Goal: Task Accomplishment & Management: Manage account settings

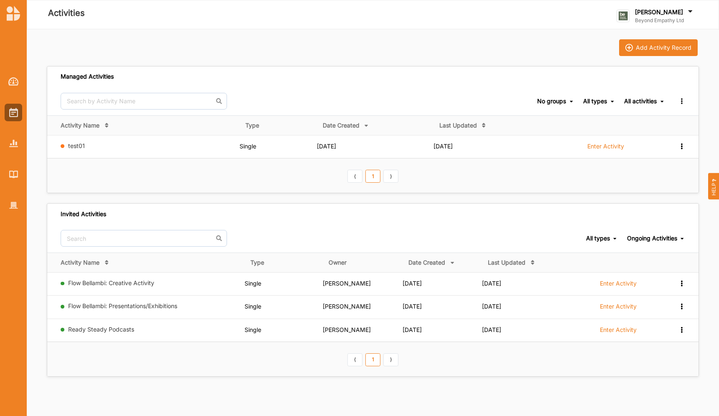
click at [233, 196] on div "Managed Activities No groups No groups All types All types Single Grant Festiva…" at bounding box center [373, 216] width 652 height 321
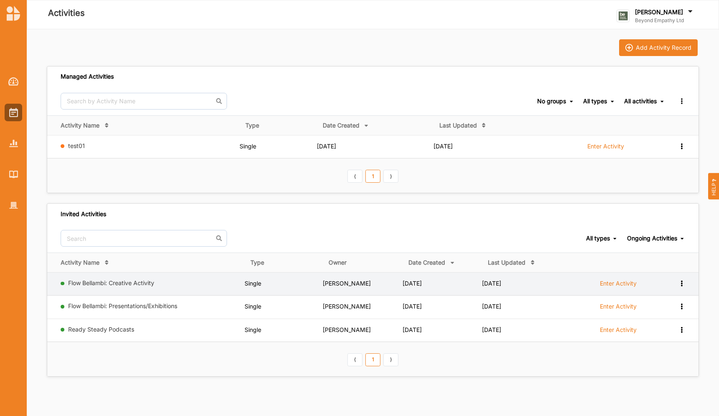
click at [391, 285] on label "Enter Activity" at bounding box center [618, 284] width 37 height 8
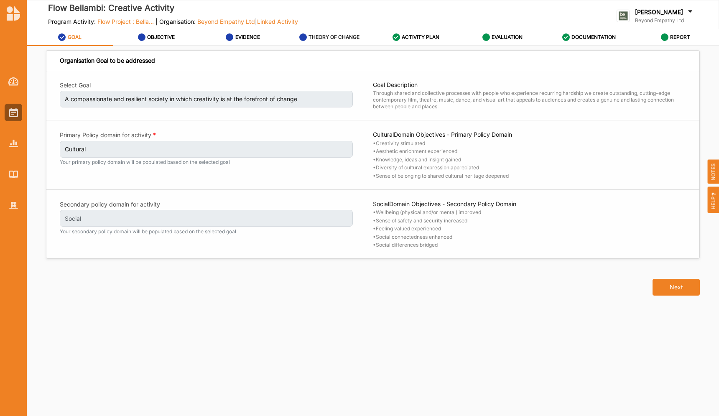
click at [329, 42] on div "THEORY OF CHANGE" at bounding box center [329, 37] width 61 height 15
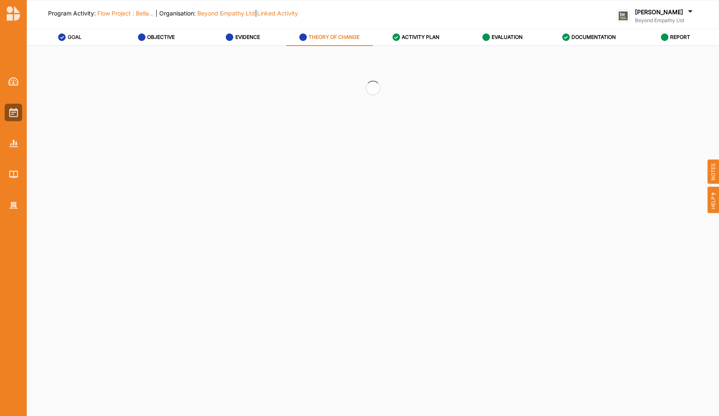
click at [56, 34] on link "GOAL" at bounding box center [70, 37] width 87 height 17
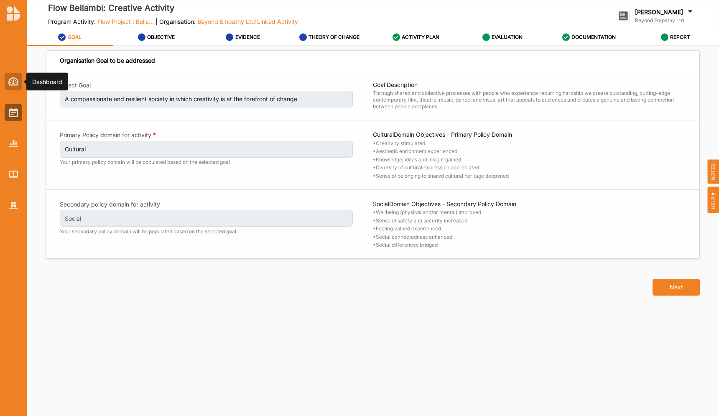
click at [15, 81] on img at bounding box center [13, 81] width 10 height 8
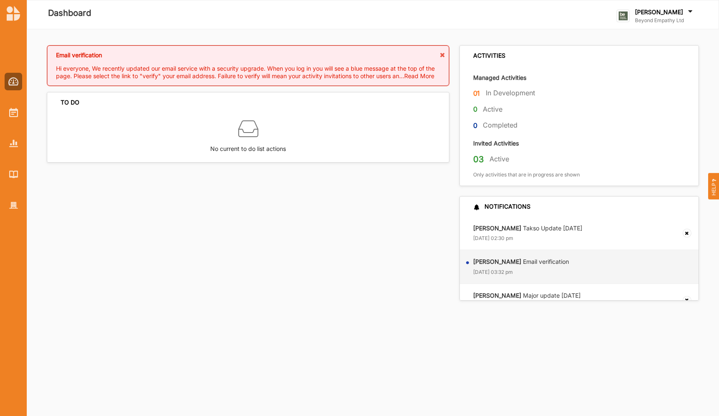
click at [4, 122] on div at bounding box center [13, 136] width 27 height 155
click at [7, 119] on div at bounding box center [14, 113] width 18 height 18
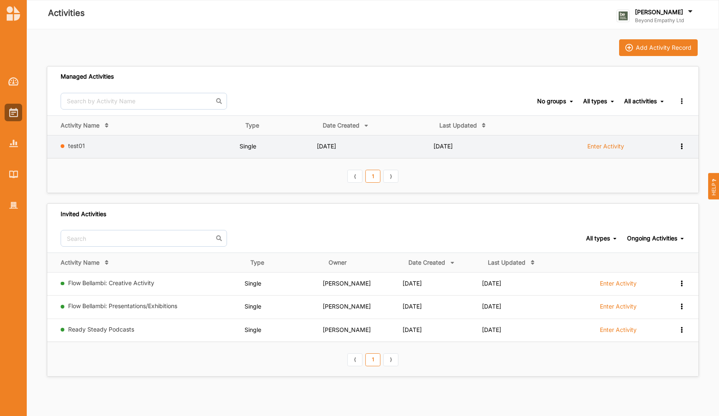
click at [87, 147] on label "test01" at bounding box center [152, 146] width 169 height 8
click at [75, 142] on link "test01" at bounding box center [76, 145] width 17 height 7
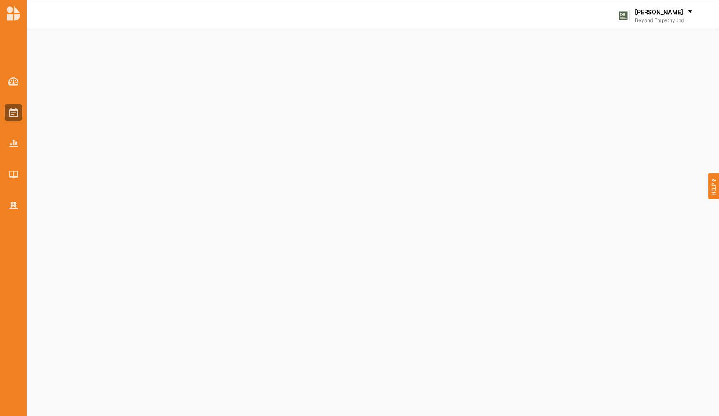
select select "2"
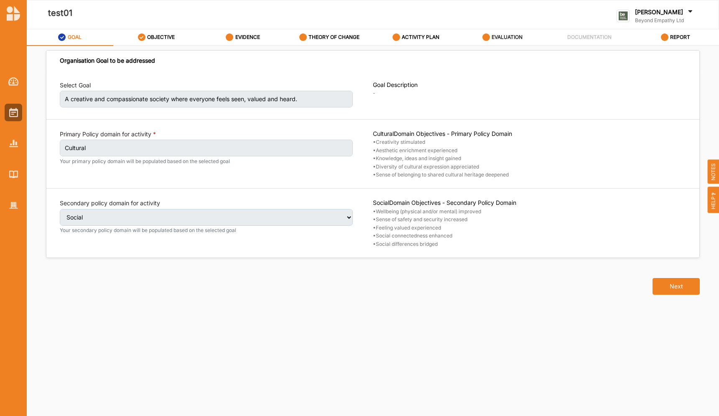
click at [391, 35] on link "EVALUATION" at bounding box center [503, 37] width 87 height 17
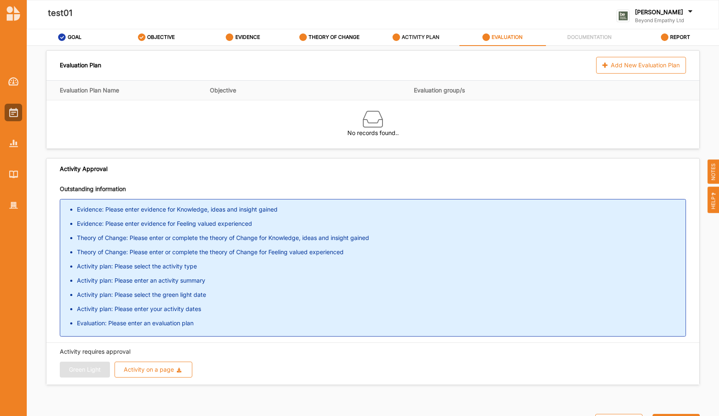
click at [391, 39] on label "ACTIVITY PLAN" at bounding box center [421, 37] width 38 height 7
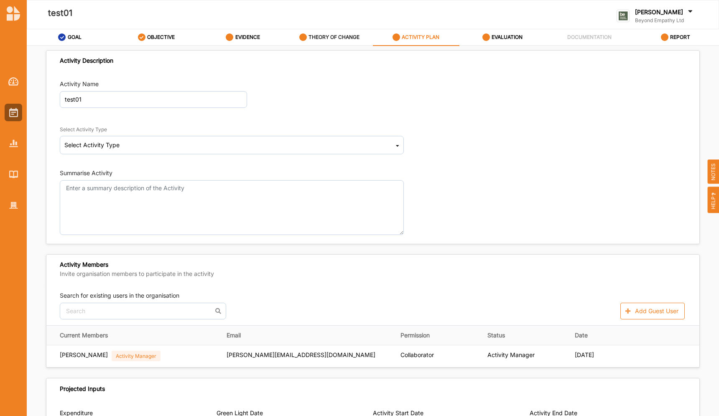
click at [360, 34] on div "THEORY OF CHANGE" at bounding box center [329, 37] width 61 height 15
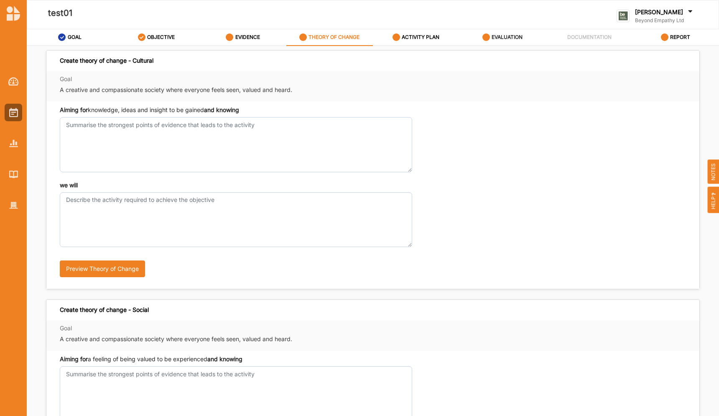
click at [391, 43] on div "EVALUATION" at bounding box center [503, 37] width 41 height 15
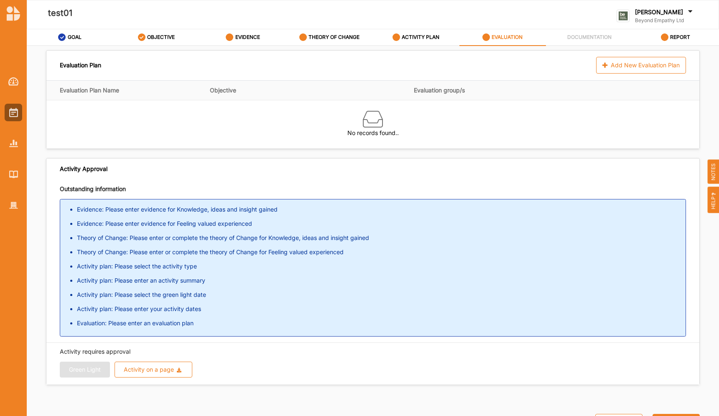
click at [391, 32] on div "DOCUMENTATION" at bounding box center [589, 37] width 45 height 15
click at [391, 42] on div "DOCUMENTATION" at bounding box center [589, 37] width 45 height 15
click at [61, 28] on div "test01" at bounding box center [237, 15] width 422 height 40
click at [62, 33] on icon at bounding box center [62, 37] width 8 height 8
select select "2"
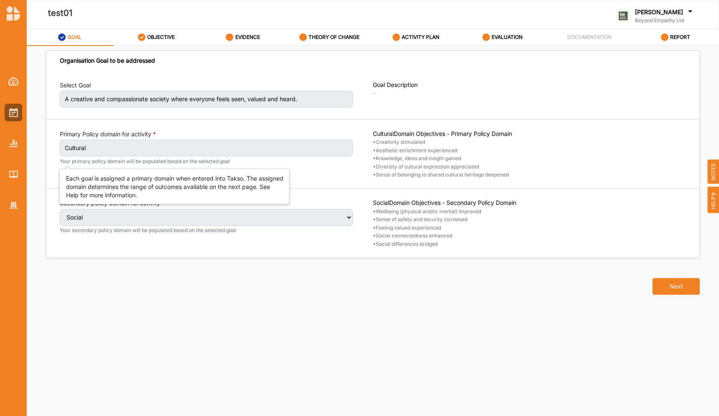
click at [225, 140] on label "Cultural" at bounding box center [206, 148] width 293 height 17
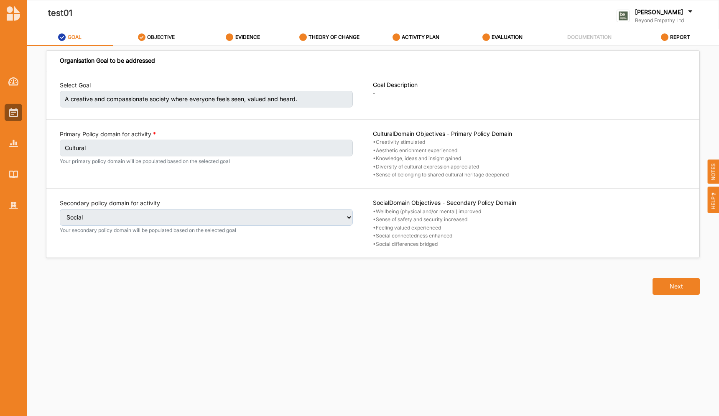
click at [152, 34] on label "OBJECTIVE" at bounding box center [161, 37] width 28 height 7
select select "3"
select select "8"
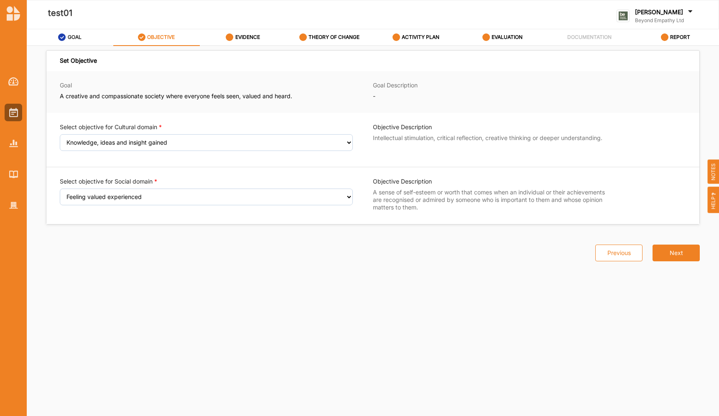
click at [88, 50] on div "Set Objective Goal A creative and compassionate society where everyone feels se…" at bounding box center [373, 137] width 654 height 174
click at [76, 38] on label "GOAL" at bounding box center [75, 37] width 14 height 7
select select "2"
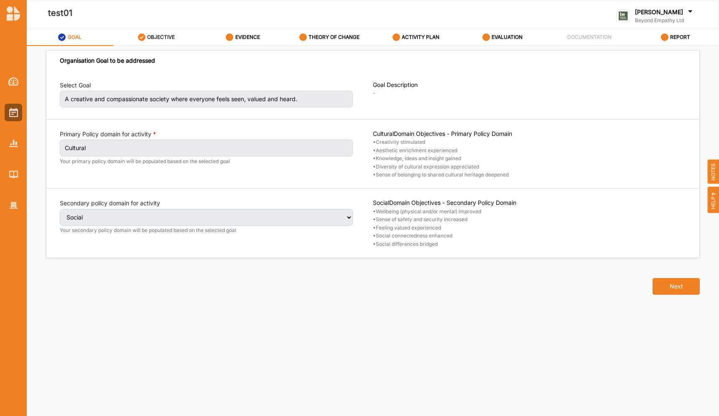
click at [160, 31] on div "OBJECTIVE" at bounding box center [156, 37] width 37 height 15
select select "3"
select select "8"
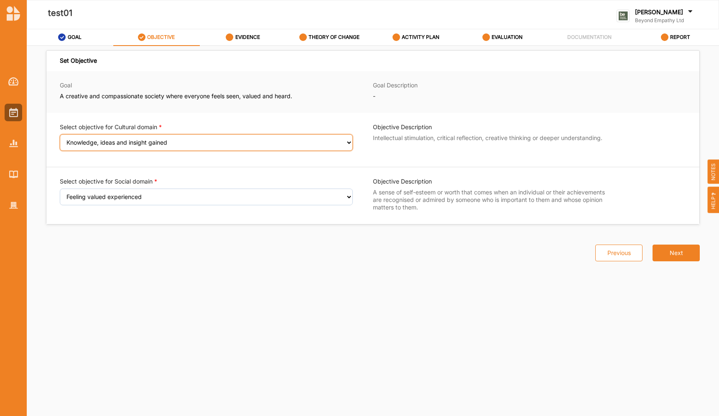
click at [306, 141] on select "Select an Objective Creativity stimulated Aesthetic enrichment experienced Know…" at bounding box center [206, 142] width 293 height 17
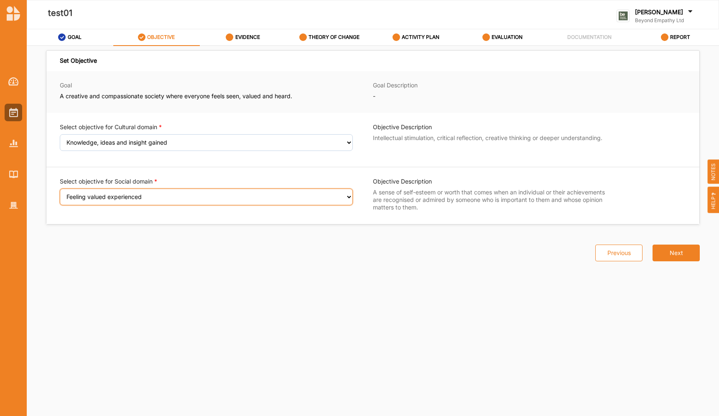
click at [324, 204] on select "Select an Objective Wellbeing (physical and/or mental) improved Sense of safety…" at bounding box center [206, 197] width 293 height 17
click at [255, 45] on link "EVIDENCE" at bounding box center [243, 37] width 87 height 17
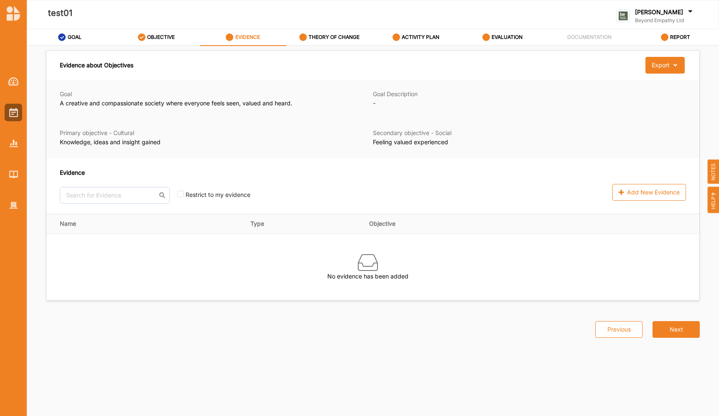
click at [227, 101] on label "A creative and compassionate society where everyone feels seen, valued and hear…" at bounding box center [211, 103] width 303 height 8
click at [340, 42] on div "THEORY OF CHANGE" at bounding box center [329, 37] width 61 height 15
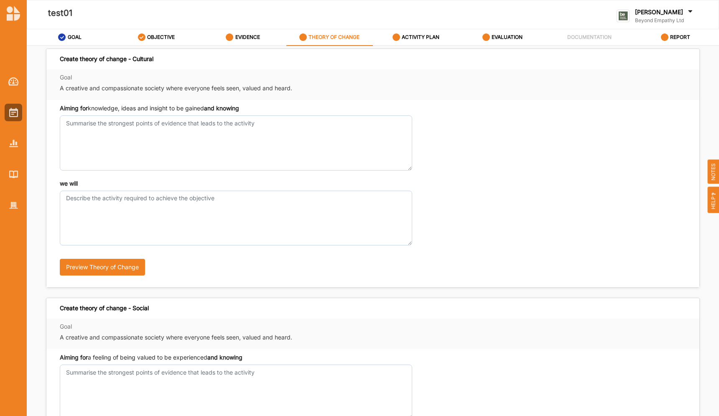
scroll to position [1, 0]
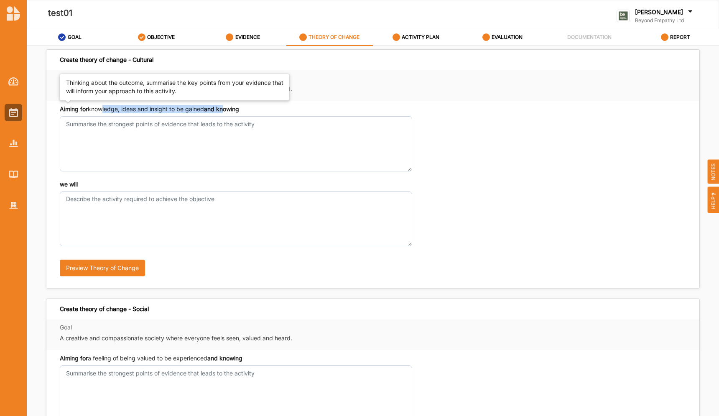
drag, startPoint x: 102, startPoint y: 108, endPoint x: 222, endPoint y: 112, distance: 120.1
click at [223, 112] on div "Aiming for knowledge, ideas and insight to be gained and knowing" at bounding box center [149, 109] width 179 height 8
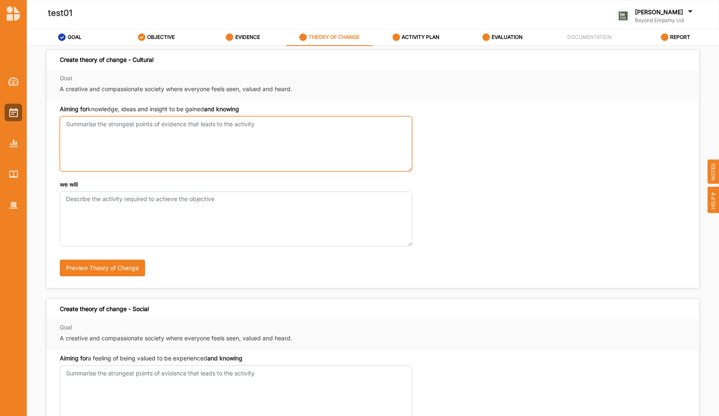
click at [246, 119] on textarea "Aiming for knowledge, ideas and insight to be gained and knowing" at bounding box center [236, 143] width 353 height 55
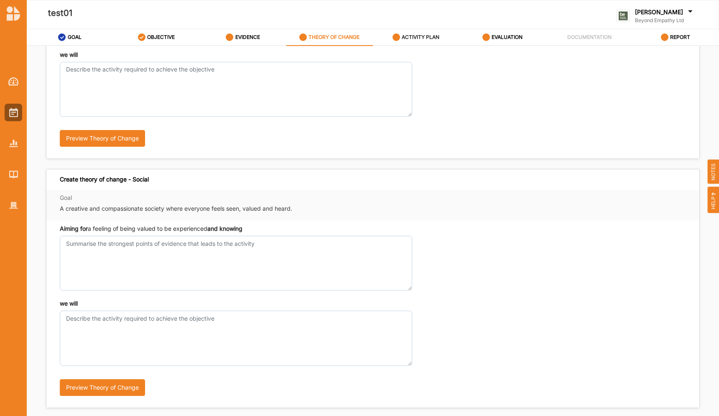
scroll to position [136, 0]
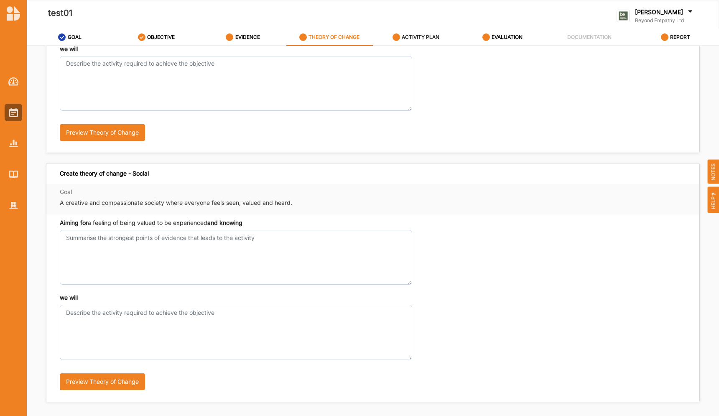
click at [391, 39] on label "ACTIVITY PLAN" at bounding box center [421, 37] width 38 height 7
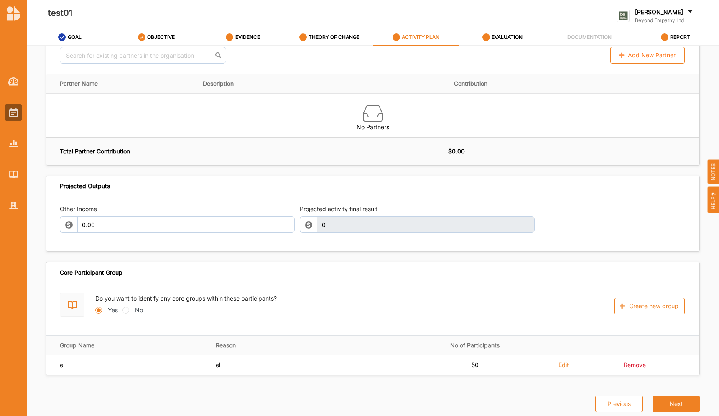
scroll to position [712, 0]
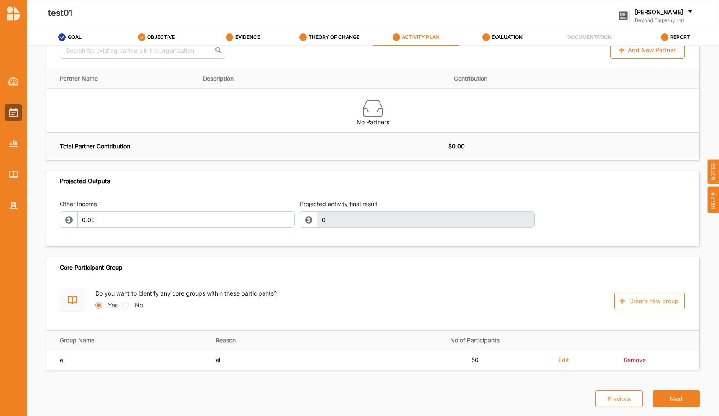
click at [391, 46] on div "No results found. Add New Partner" at bounding box center [373, 50] width 626 height 17
click at [391, 44] on div "EVALUATION" at bounding box center [503, 37] width 41 height 15
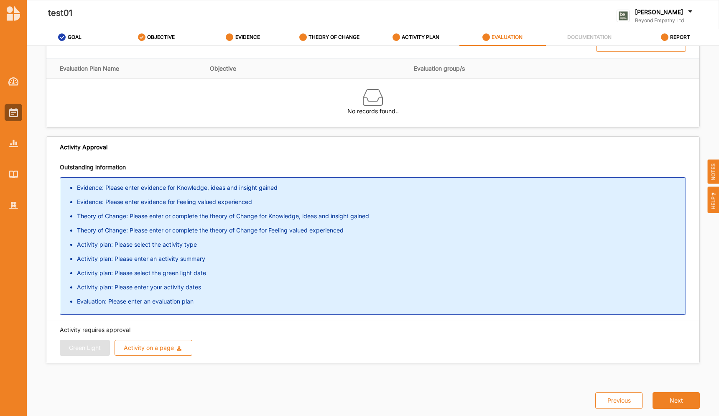
click at [5, 91] on div at bounding box center [13, 136] width 27 height 155
click at [9, 112] on img at bounding box center [13, 112] width 9 height 9
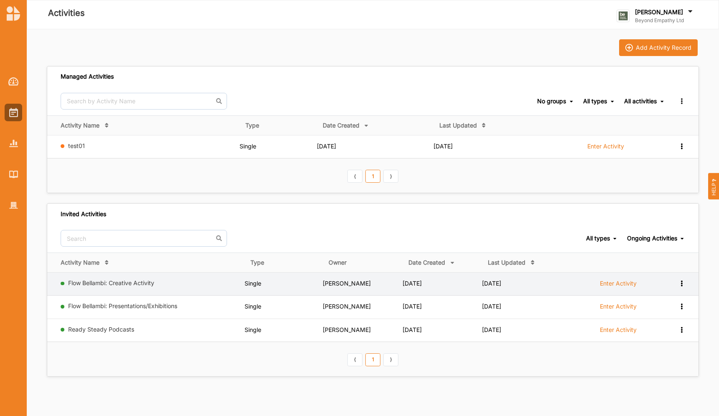
click at [391, 280] on label "Enter Activity" at bounding box center [618, 284] width 37 height 8
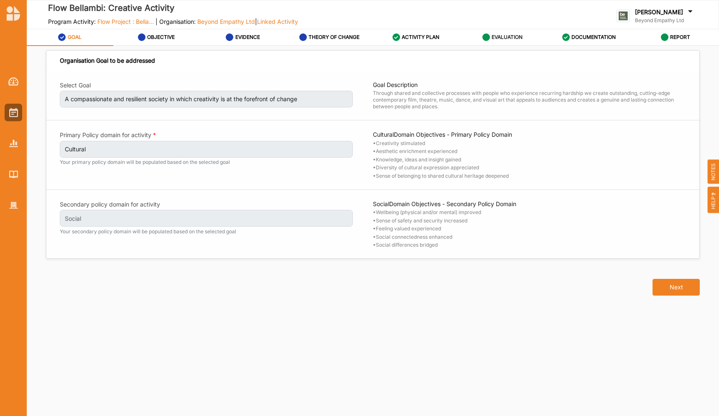
click at [391, 41] on link "EVALUATION" at bounding box center [503, 37] width 87 height 17
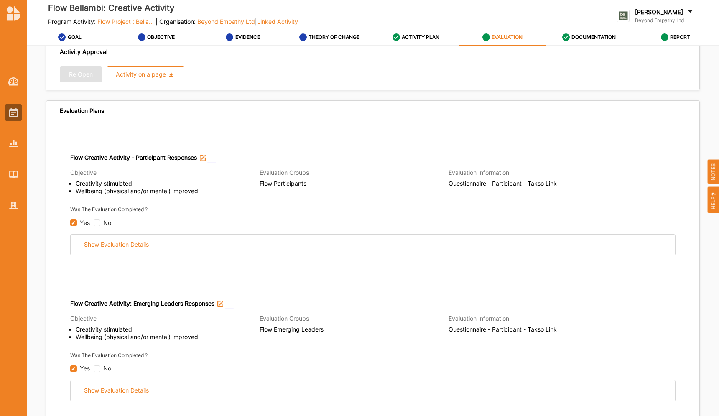
scroll to position [15, 0]
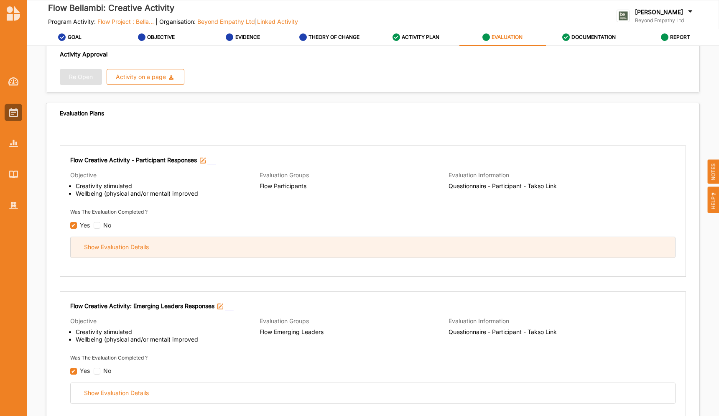
click at [179, 237] on div "Show Evaluation Details" at bounding box center [373, 247] width 605 height 20
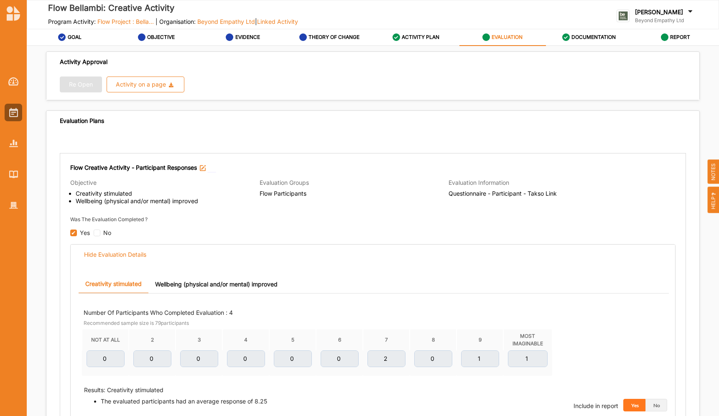
scroll to position [7, 0]
drag, startPoint x: 448, startPoint y: 191, endPoint x: 557, endPoint y: 192, distance: 109.6
click at [391, 192] on span "Questionnaire - Participant - Takso Link" at bounding box center [543, 195] width 189 height 8
click at [391, 203] on div "Evaluation Information Questionnaire - Participant - Takso Link" at bounding box center [543, 193] width 189 height 29
drag, startPoint x: 433, startPoint y: 198, endPoint x: 584, endPoint y: 192, distance: 151.1
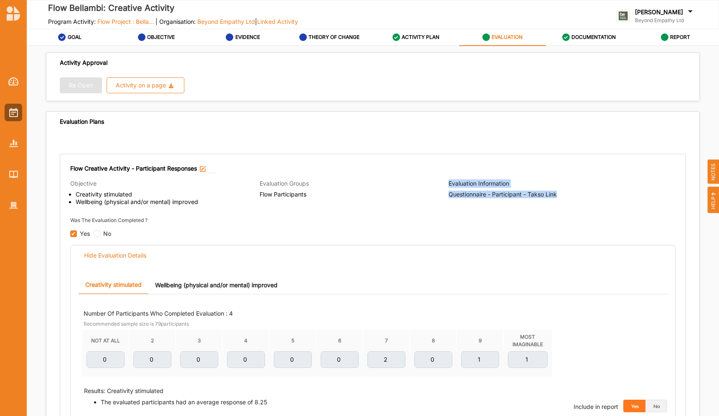
click at [391, 192] on div "Objective Creativity stimulated Wellbeing (physical and/or mental) improved Eva…" at bounding box center [373, 192] width 606 height 33
click at [391, 192] on span "Questionnaire - Participant - Takso Link" at bounding box center [543, 195] width 189 height 8
drag, startPoint x: 566, startPoint y: 192, endPoint x: 445, endPoint y: 192, distance: 121.3
click at [391, 192] on div "Objective Creativity stimulated Wellbeing (physical and/or mental) improved Eva…" at bounding box center [373, 192] width 606 height 33
click at [391, 192] on span "Flow Participants" at bounding box center [354, 195] width 189 height 8
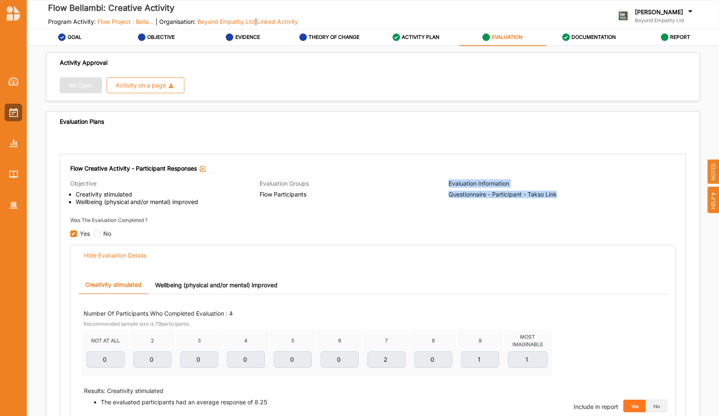
drag, startPoint x: 445, startPoint y: 192, endPoint x: 570, endPoint y: 201, distance: 125.7
click at [391, 201] on div "Objective Creativity stimulated Wellbeing (physical and/or mental) improved Eva…" at bounding box center [373, 192] width 606 height 33
click at [391, 205] on div "Evaluation Information Questionnaire - Participant - Takso Link" at bounding box center [543, 193] width 189 height 29
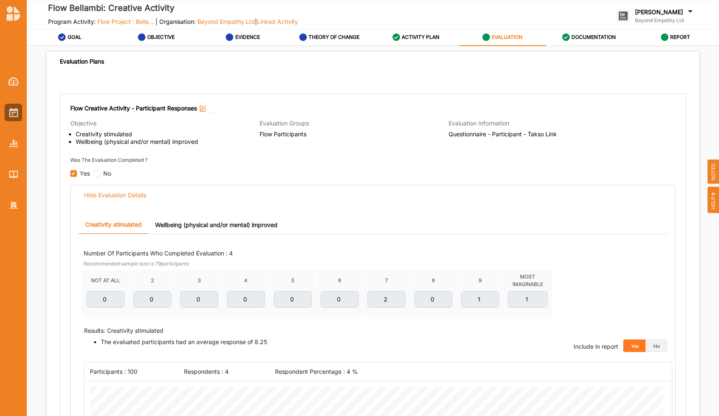
scroll to position [68, 0]
drag, startPoint x: 434, startPoint y: 135, endPoint x: 560, endPoint y: 148, distance: 126.9
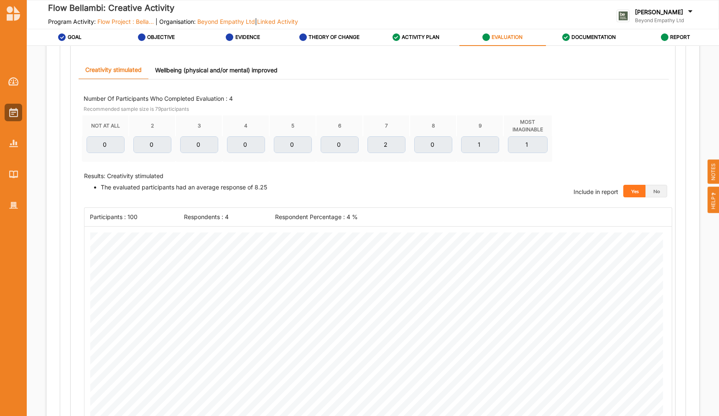
scroll to position [178, 0]
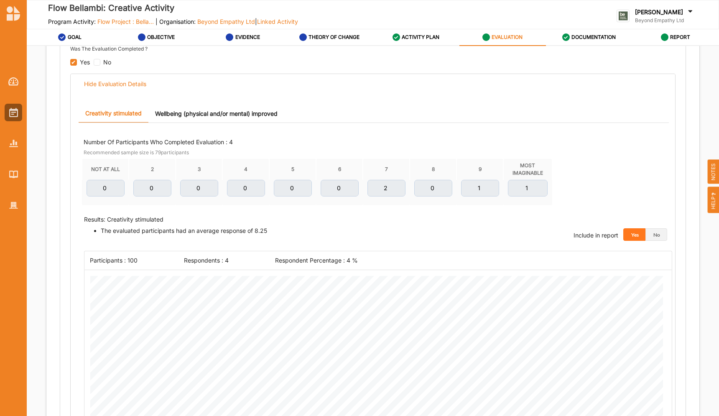
click at [194, 116] on link "Wellbeing (physical and/or mental) improved" at bounding box center [216, 114] width 136 height 18
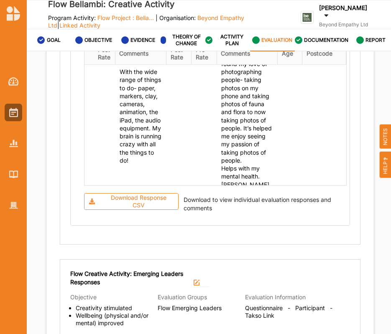
scroll to position [247, 0]
